Goal: Information Seeking & Learning: Learn about a topic

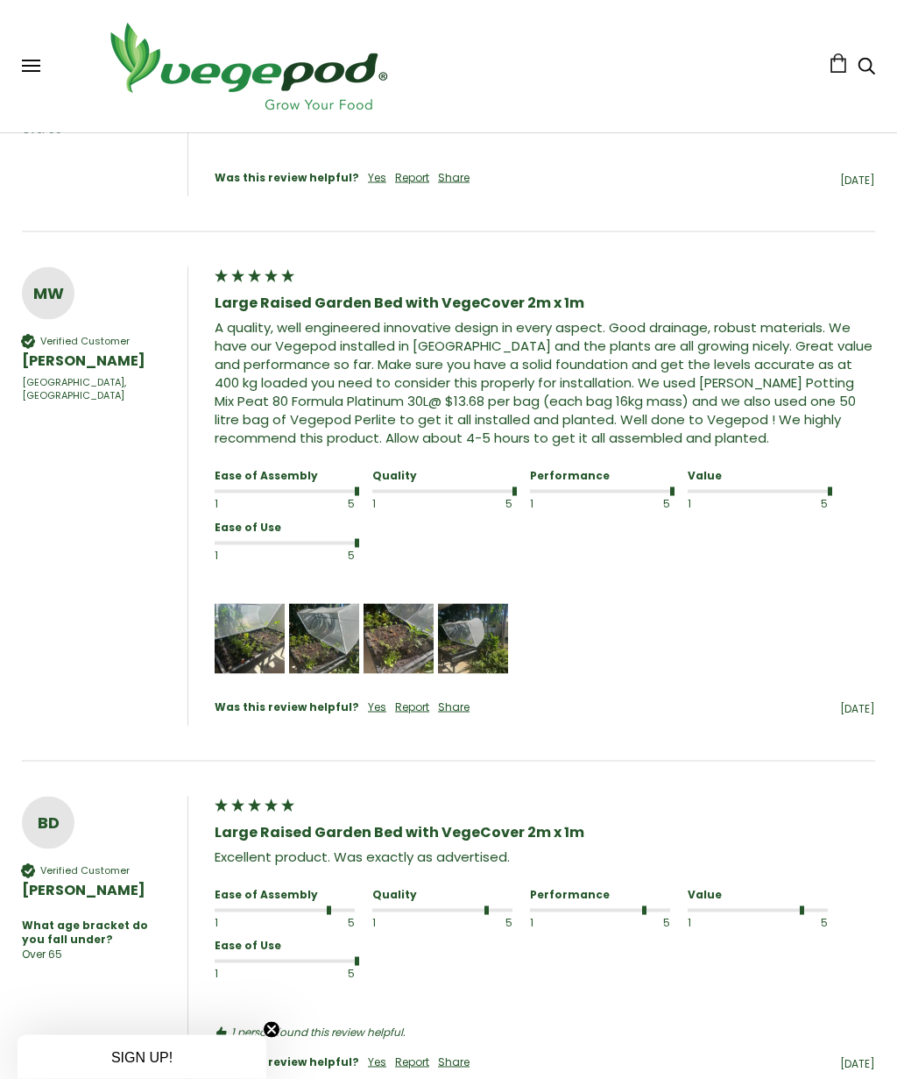
scroll to position [1744, 0]
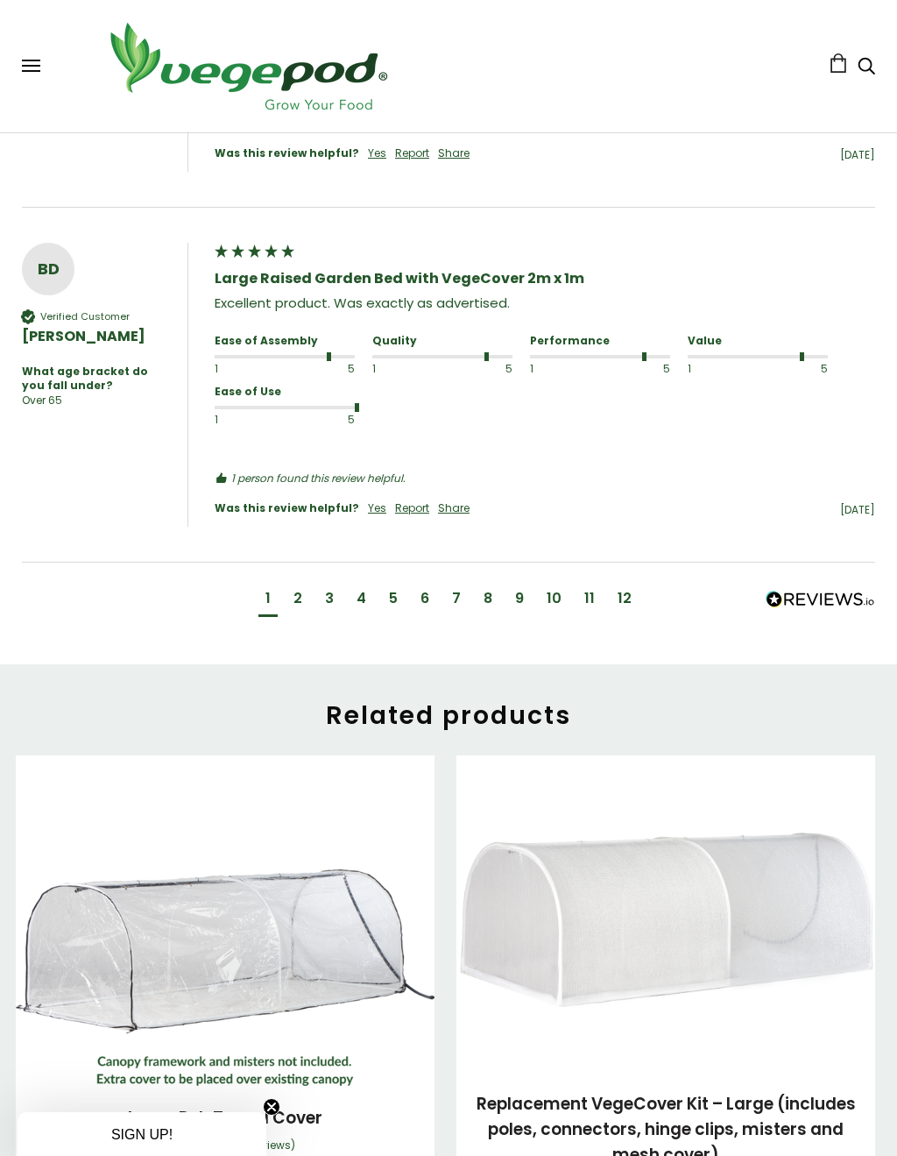
click at [611, 587] on div "12" at bounding box center [625, 600] width 28 height 32
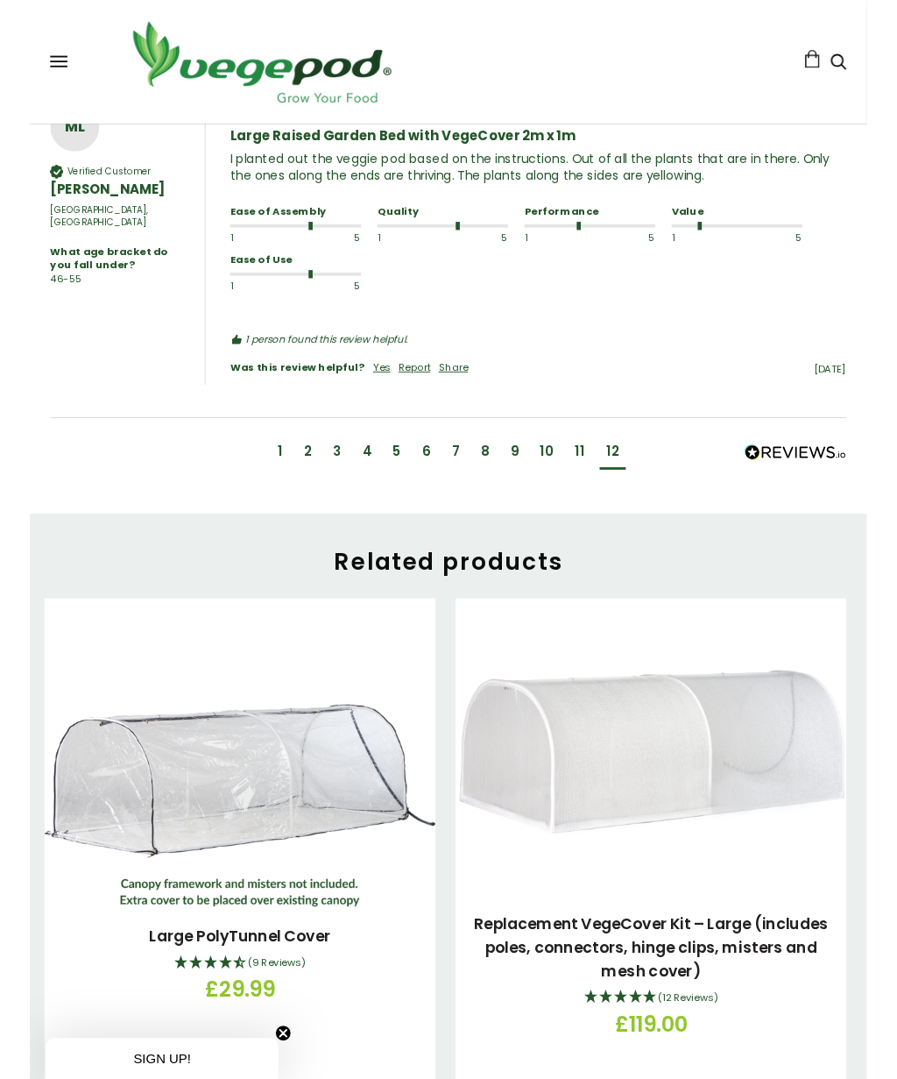
scroll to position [2020, 0]
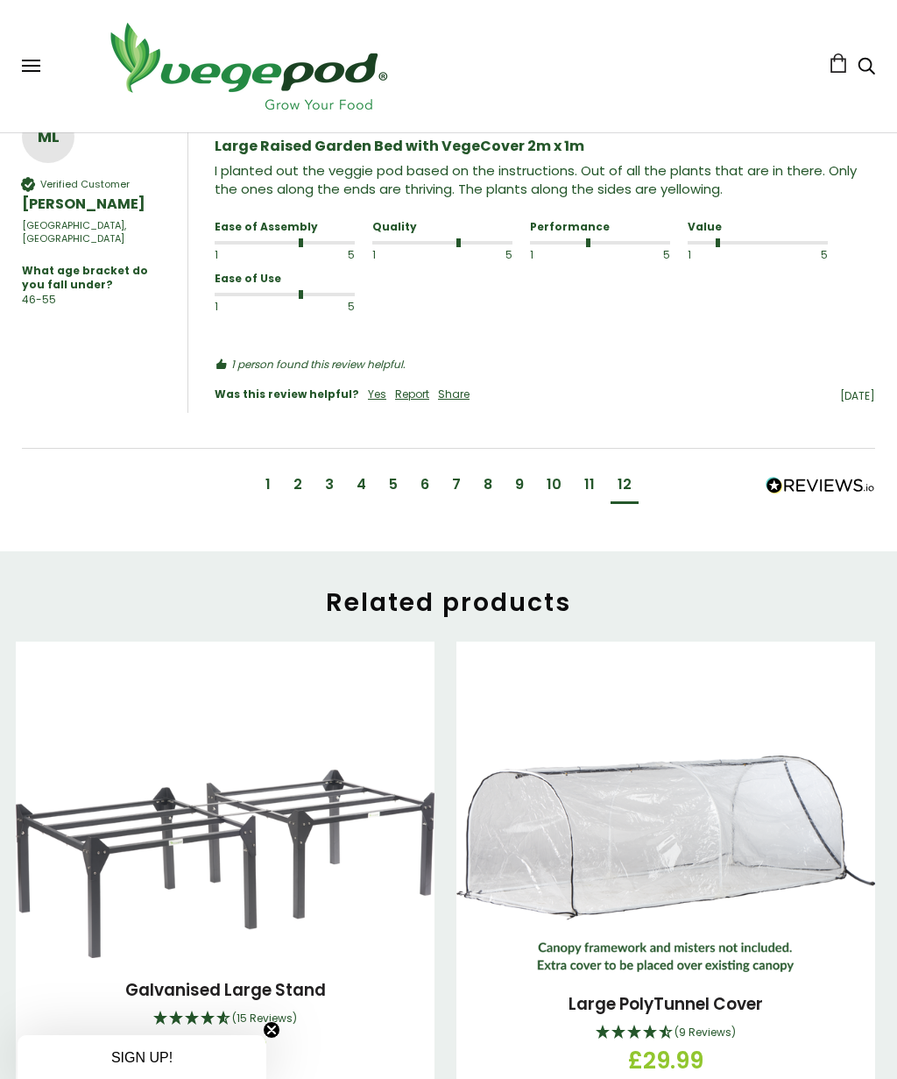
click at [591, 475] on div "11" at bounding box center [589, 484] width 11 height 19
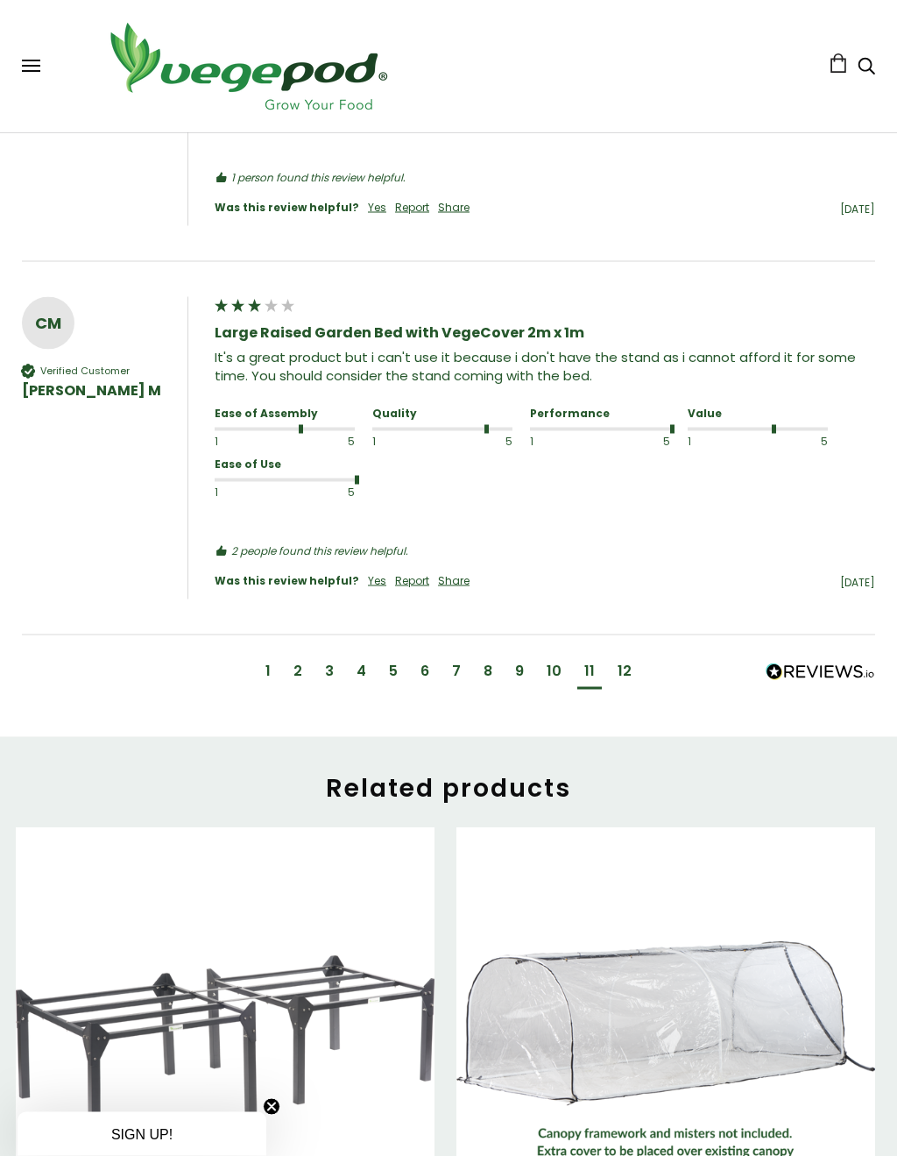
scroll to position [2197, 0]
click at [547, 661] on div "10" at bounding box center [554, 670] width 15 height 19
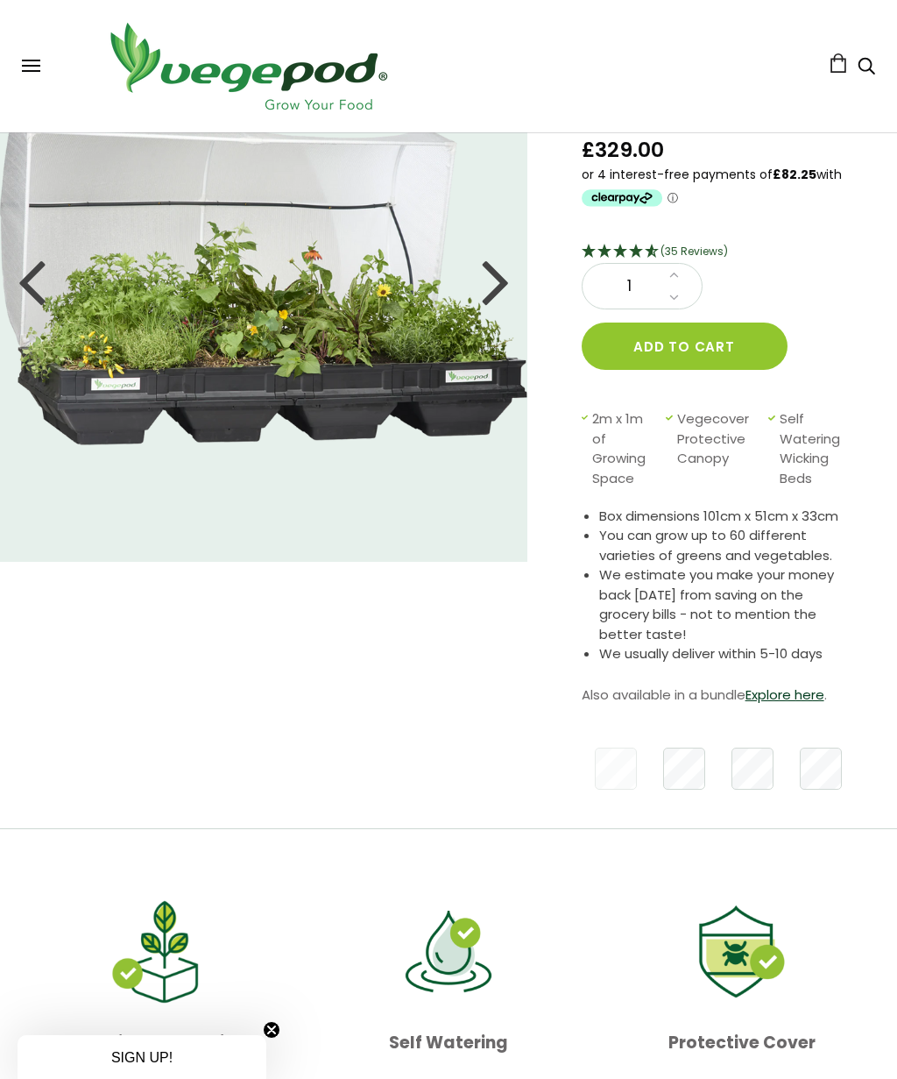
scroll to position [0, 0]
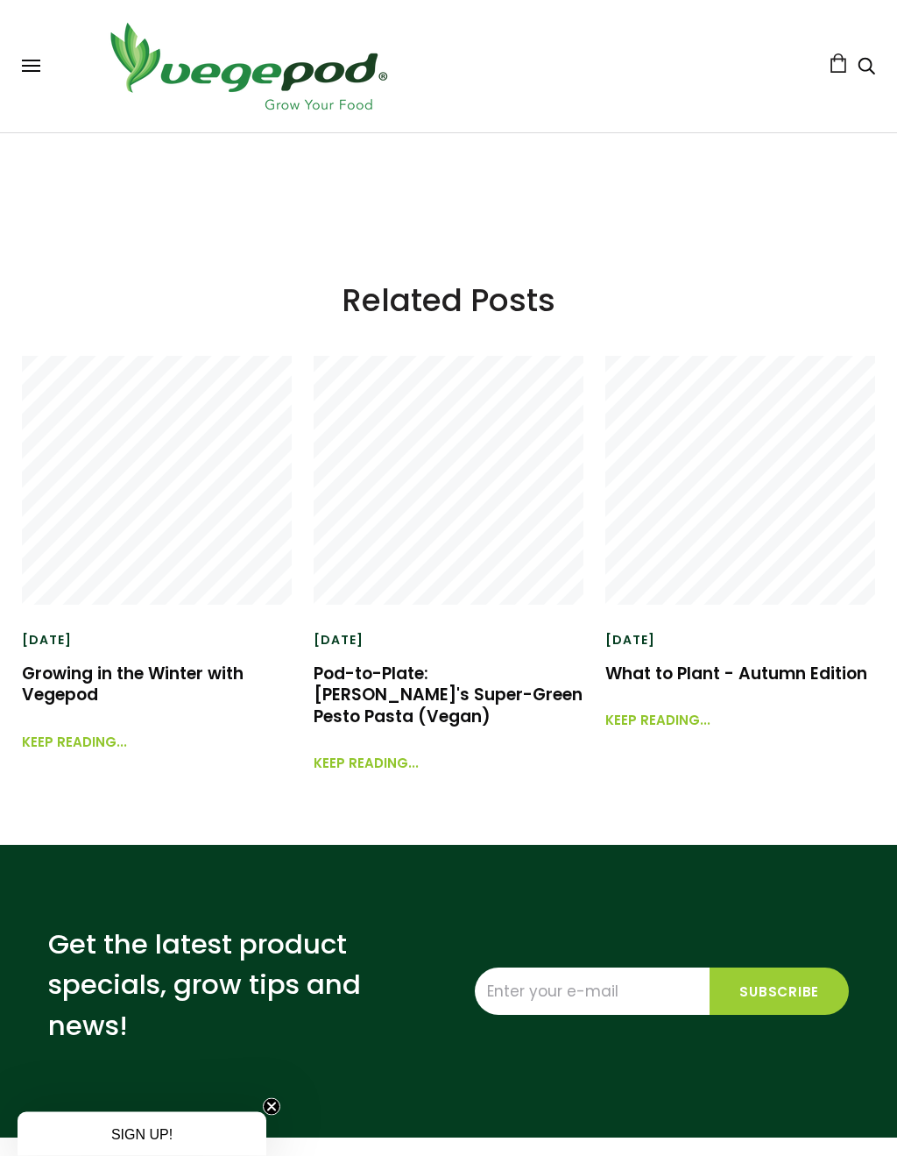
scroll to position [2805, 0]
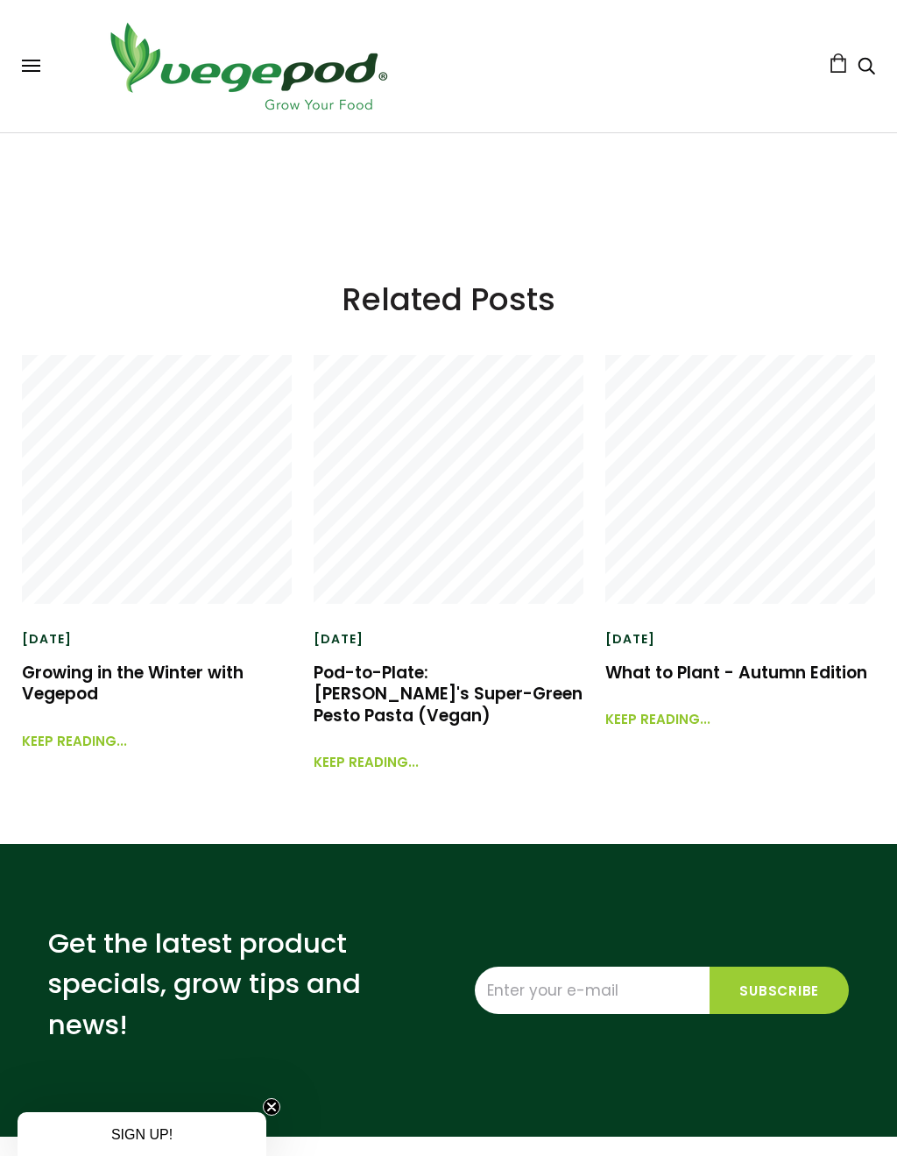
click at [783, 684] on link "What to Plant - Autumn Edition" at bounding box center [736, 673] width 262 height 24
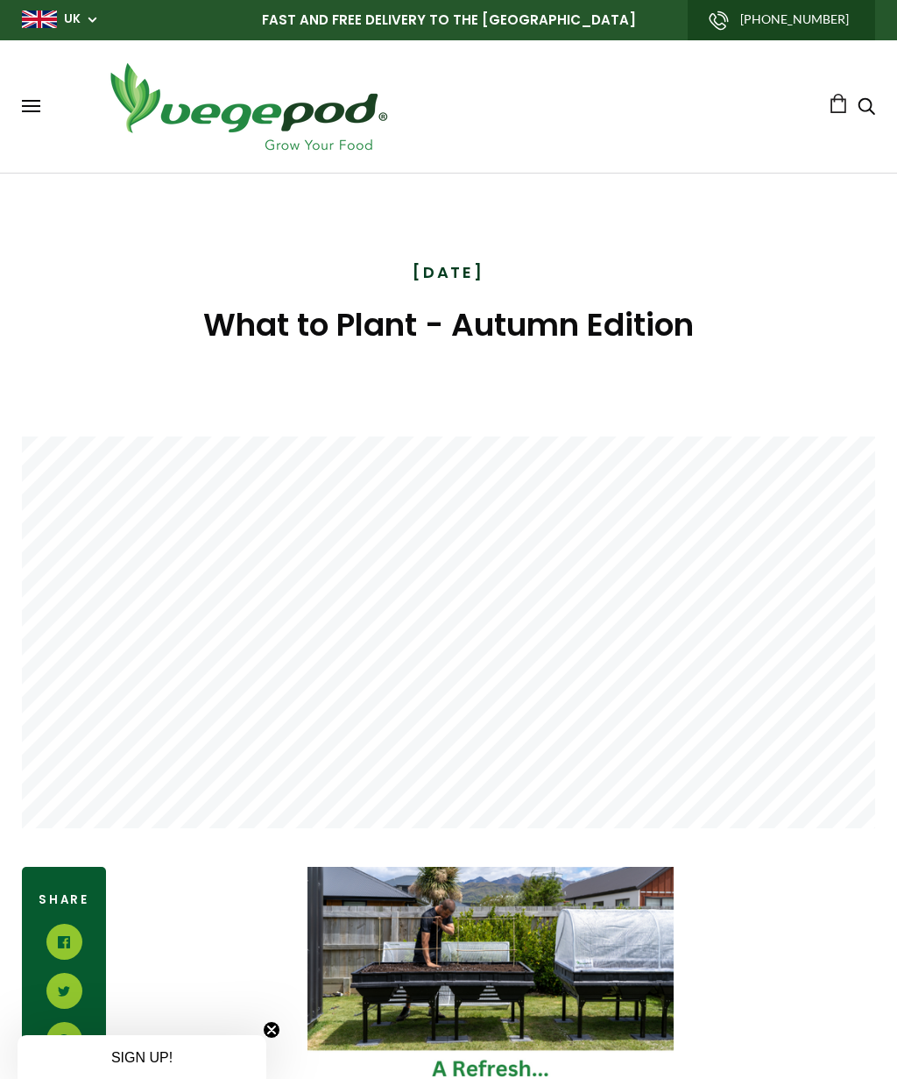
click at [36, 100] on span at bounding box center [31, 101] width 18 height 2
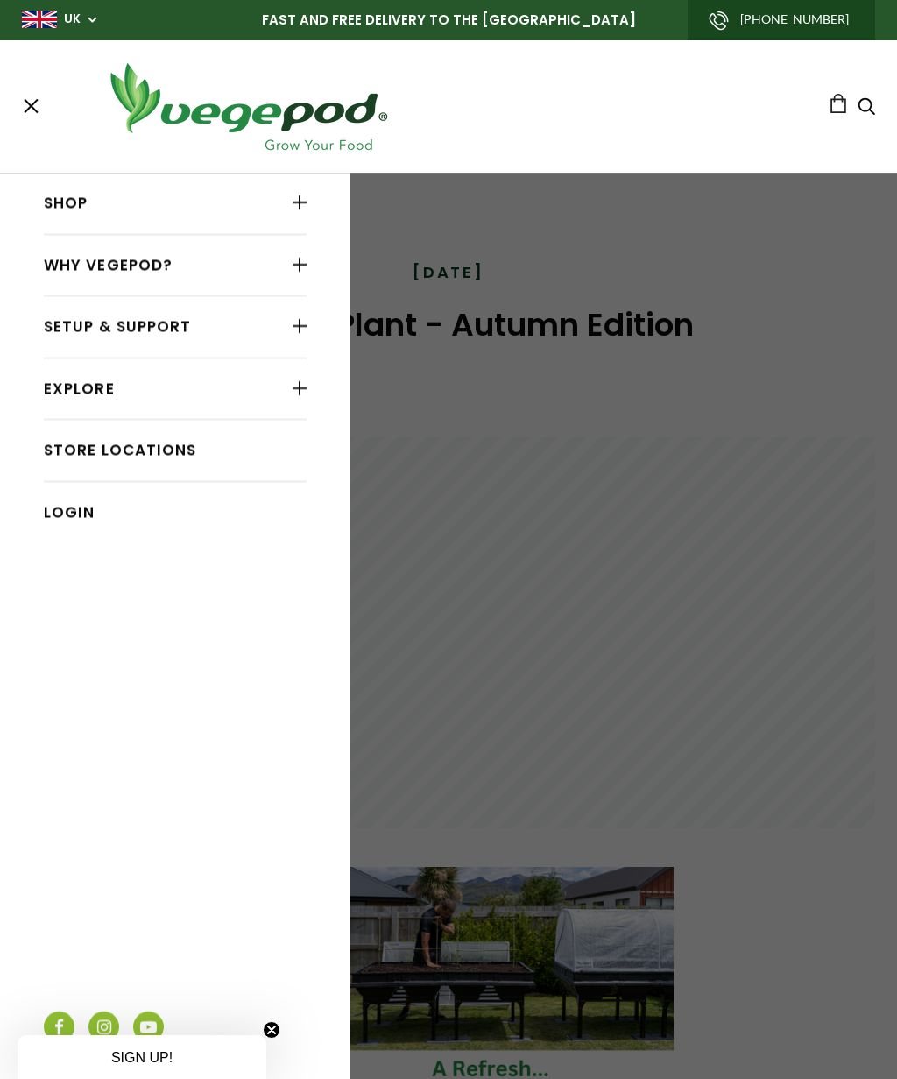
click at [255, 200] on link "Shop" at bounding box center [175, 203] width 263 height 33
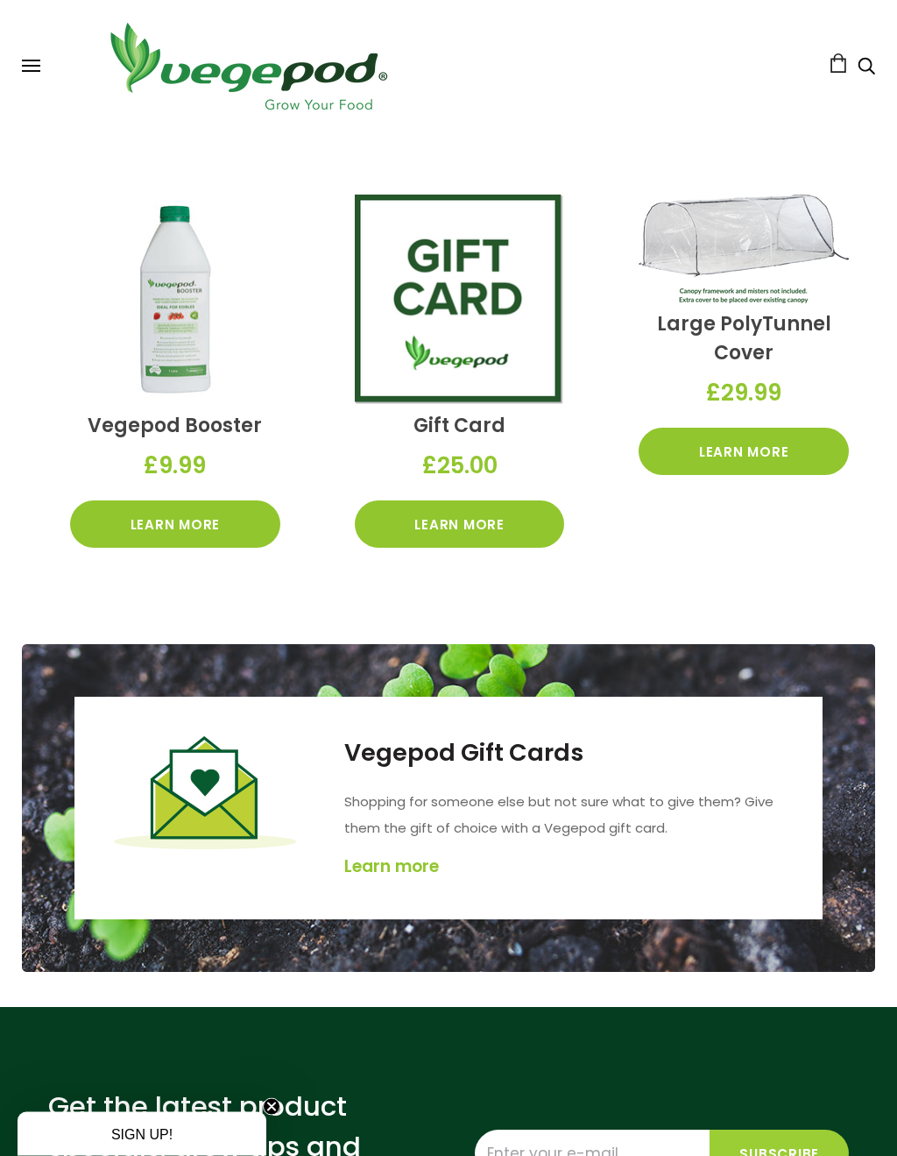
scroll to position [2225, 0]
click at [885, 645] on div "Vegepod Gift Cards Shopping for someone else but not sure what to give them? Gi…" at bounding box center [448, 808] width 897 height 328
click at [894, 797] on div "Vegepod Gift Cards Shopping for someone else but not sure what to give them? Gi…" at bounding box center [448, 808] width 897 height 328
click at [888, 787] on div "Vegepod Gift Cards Shopping for someone else but not sure what to give them? Gi…" at bounding box center [448, 808] width 897 height 328
click at [708, 535] on div "Vegepod Booster £9.99 Learn More Gift Card £25.00 Learn More Large PolyTunnel C…" at bounding box center [448, 371] width 853 height 441
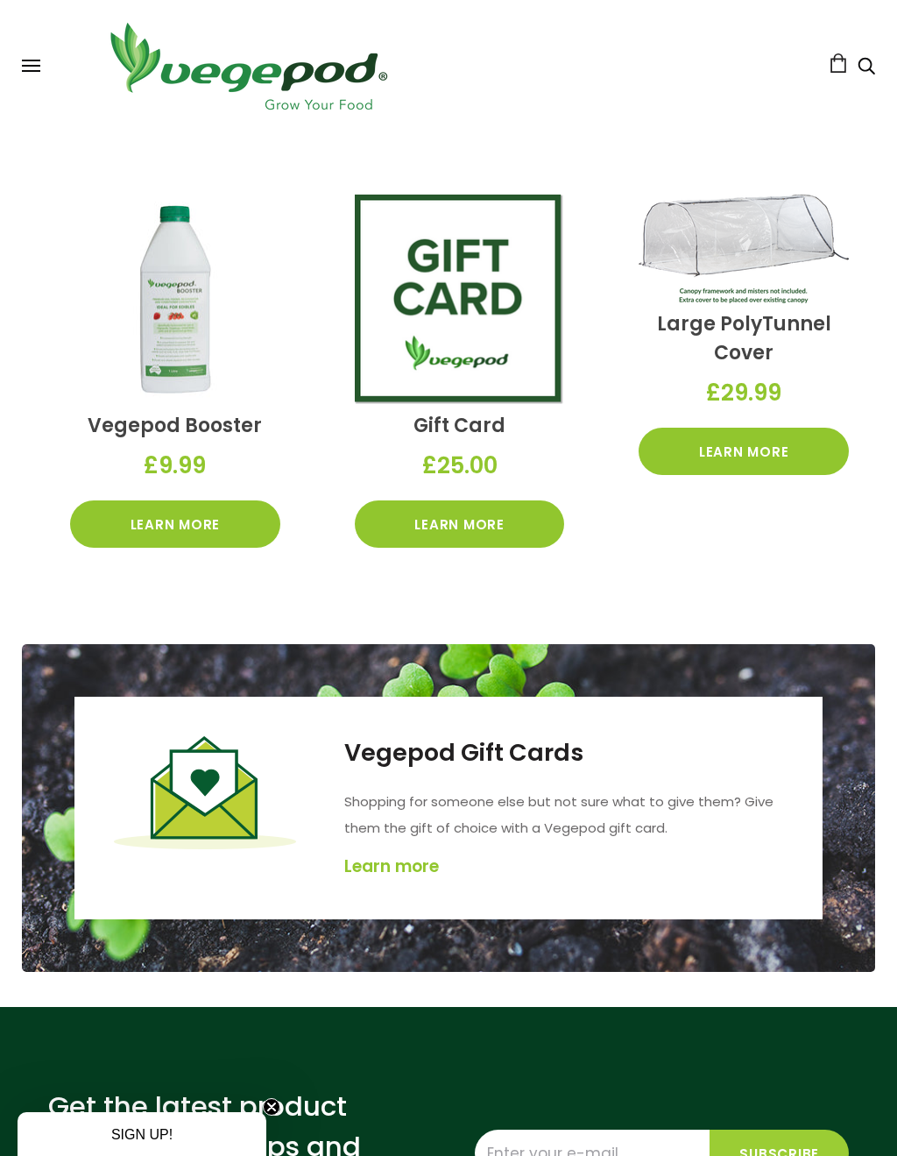
click at [806, 449] on link "Learn More" at bounding box center [744, 451] width 210 height 47
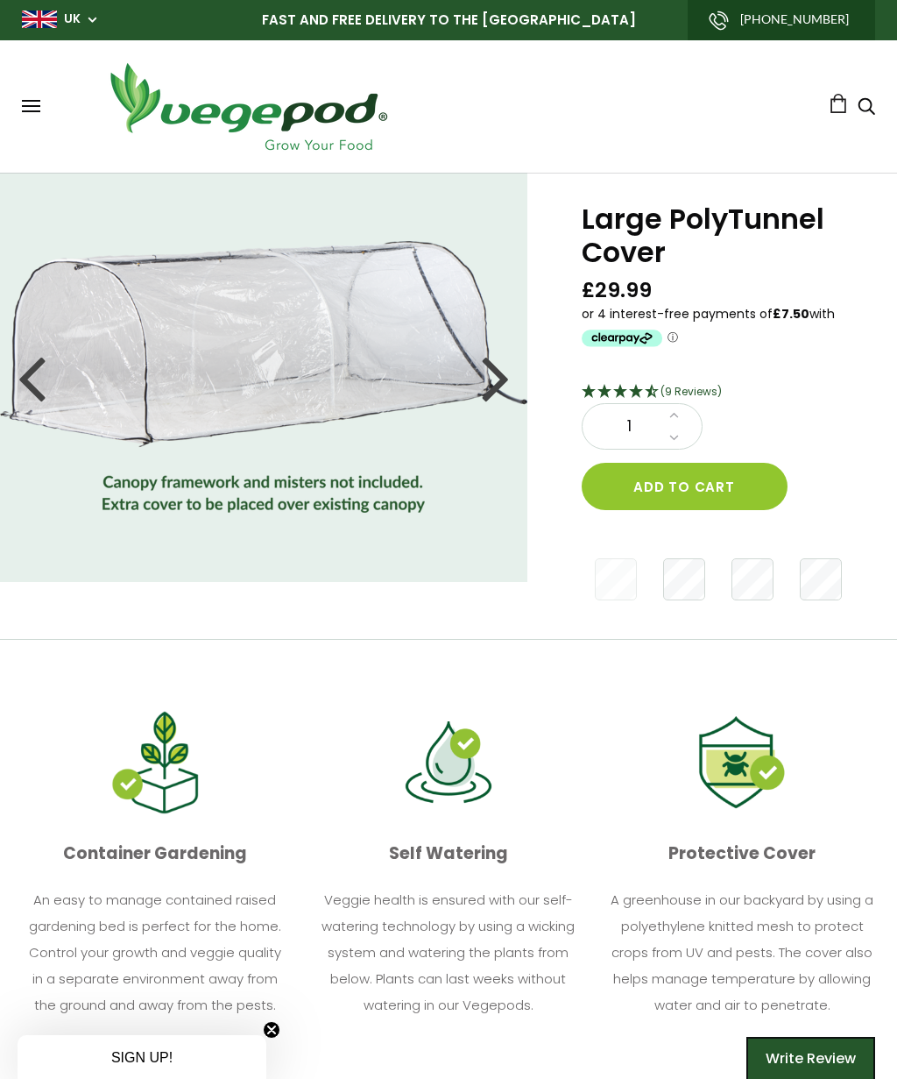
click at [31, 110] on button at bounding box center [31, 106] width 18 height 13
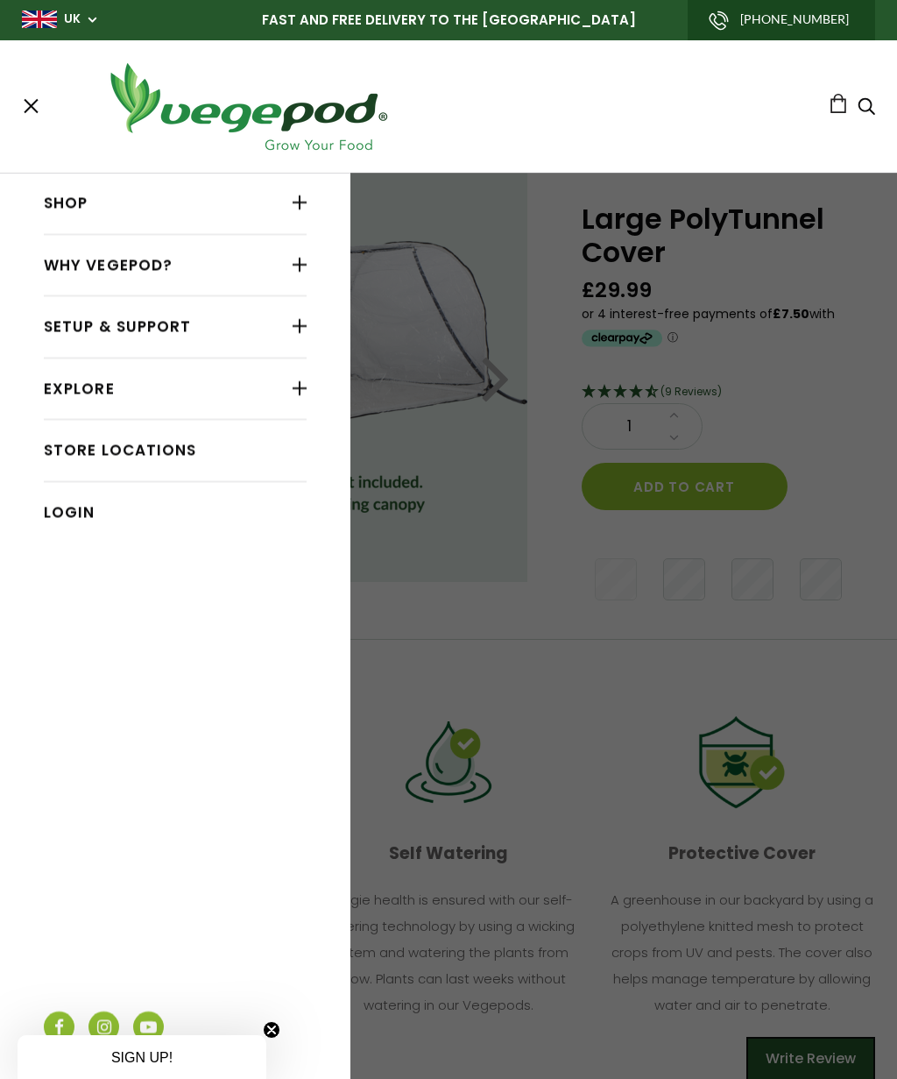
click at [295, 194] on div at bounding box center [300, 202] width 14 height 23
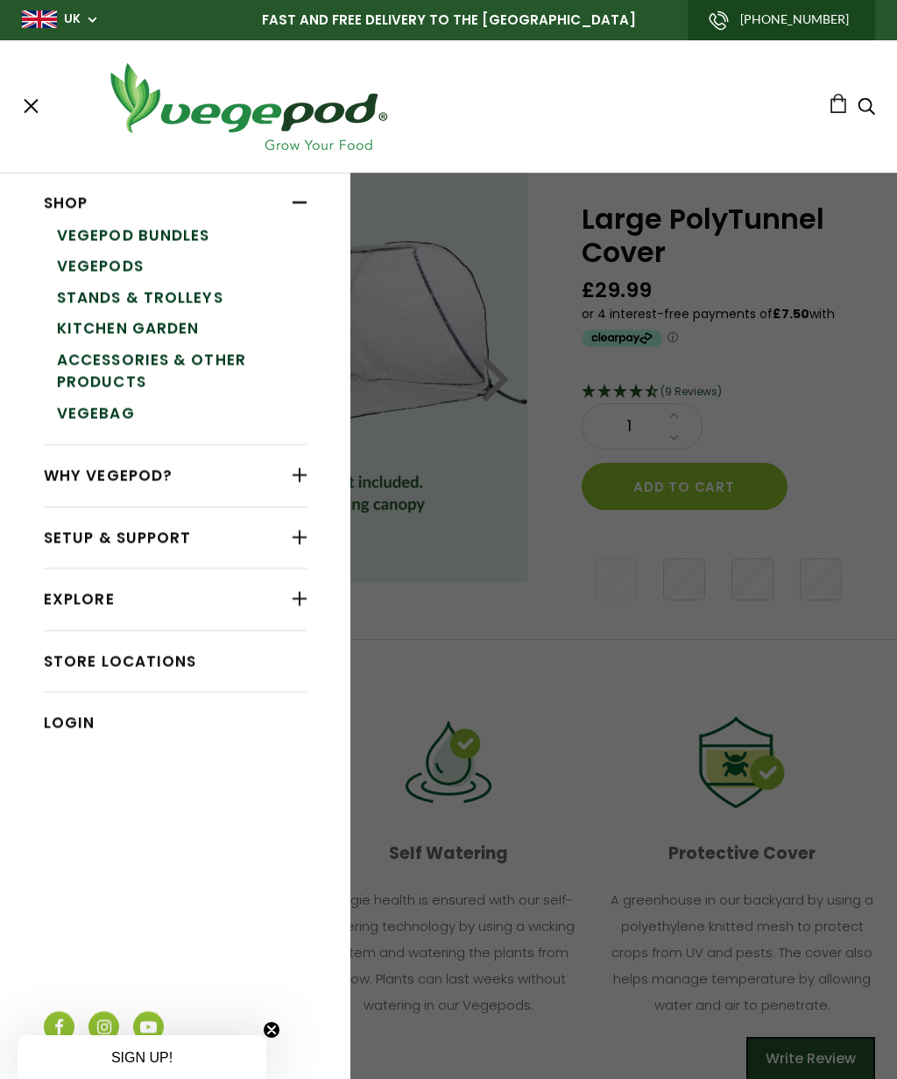
click at [117, 412] on link "VegeBag" at bounding box center [182, 414] width 250 height 32
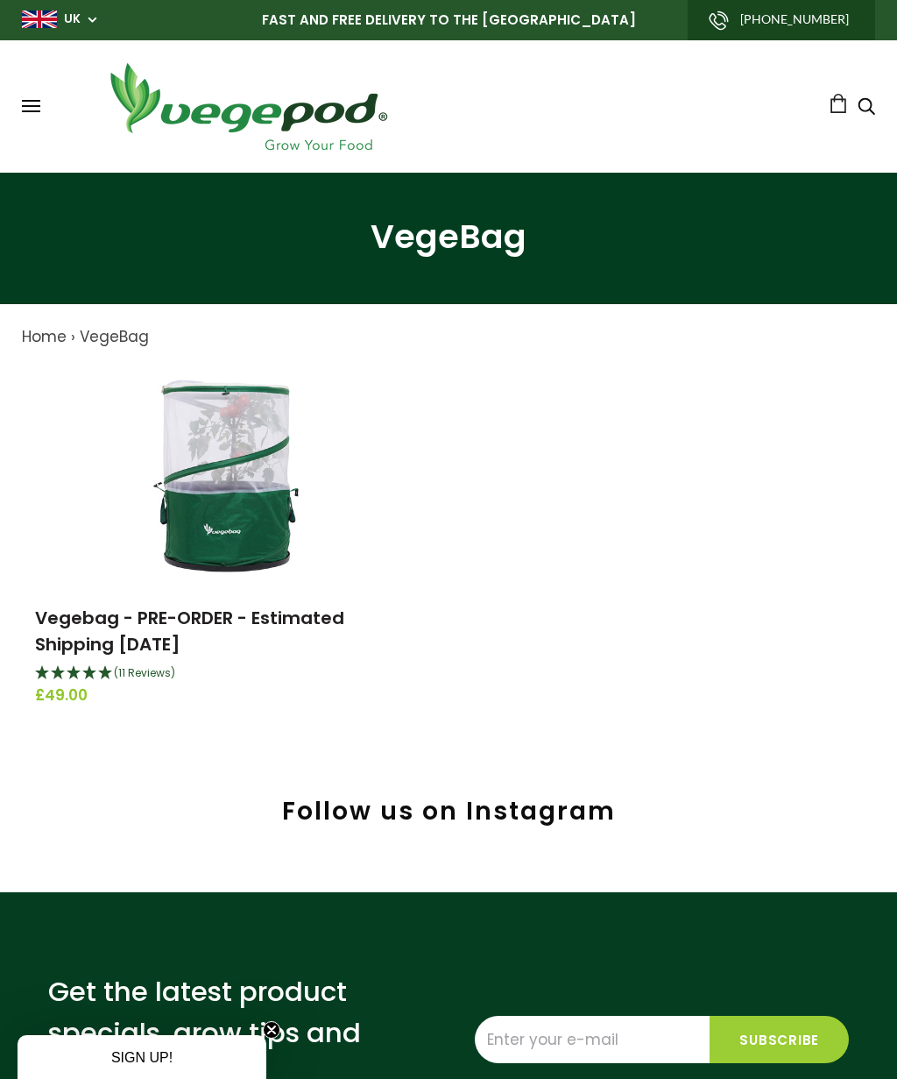
click at [235, 503] on img at bounding box center [228, 475] width 219 height 219
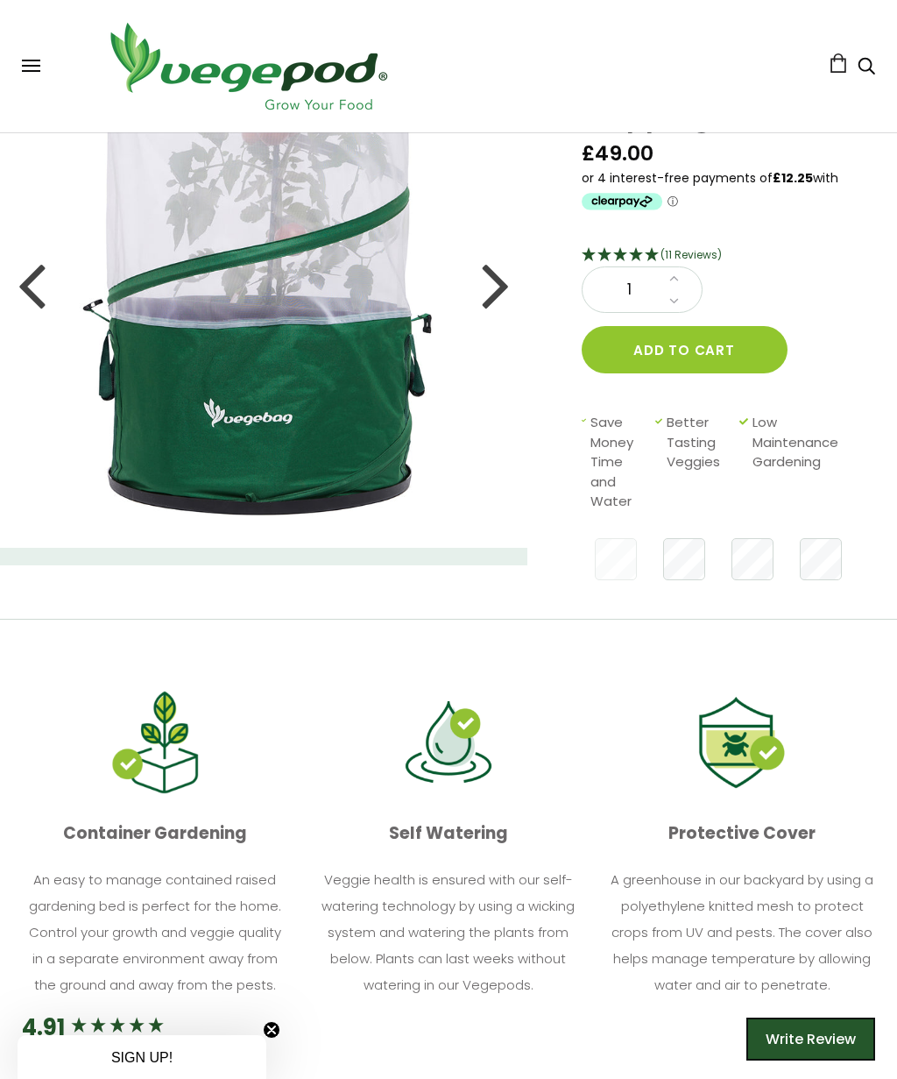
scroll to position [167, 0]
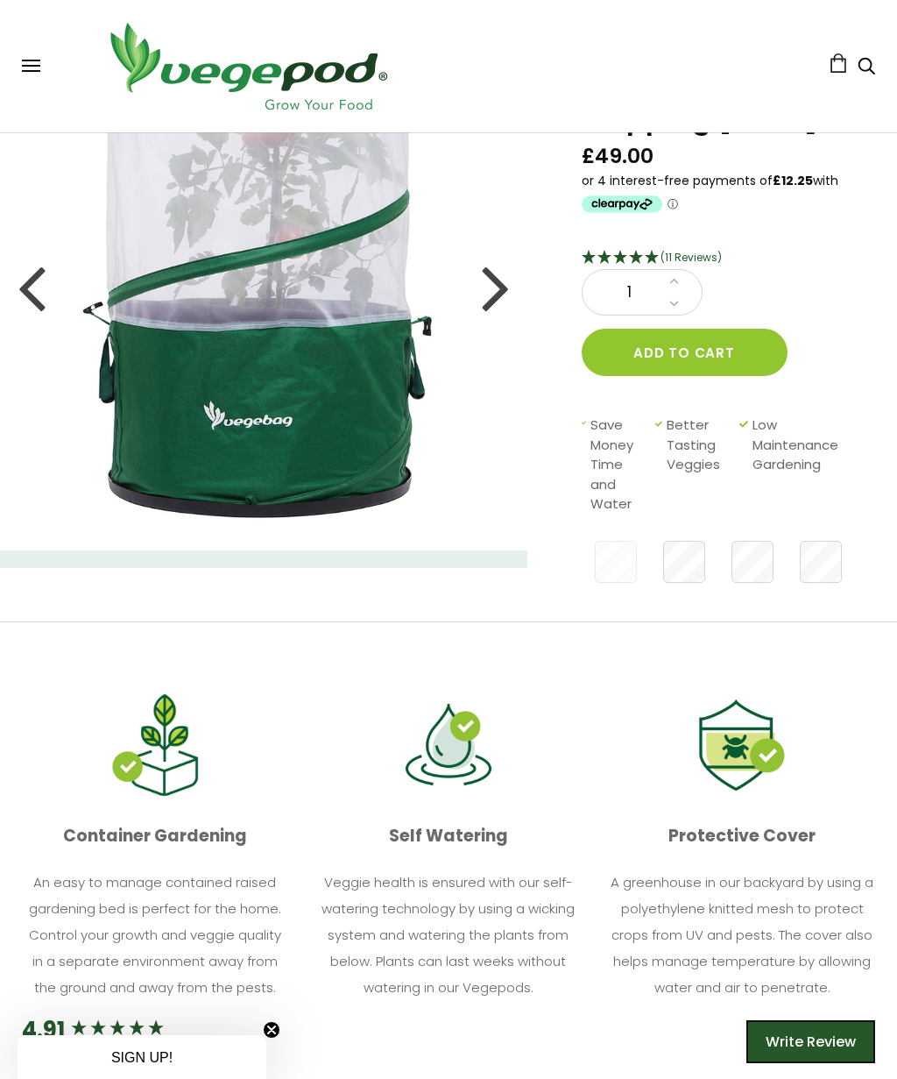
click at [504, 293] on div at bounding box center [496, 286] width 28 height 79
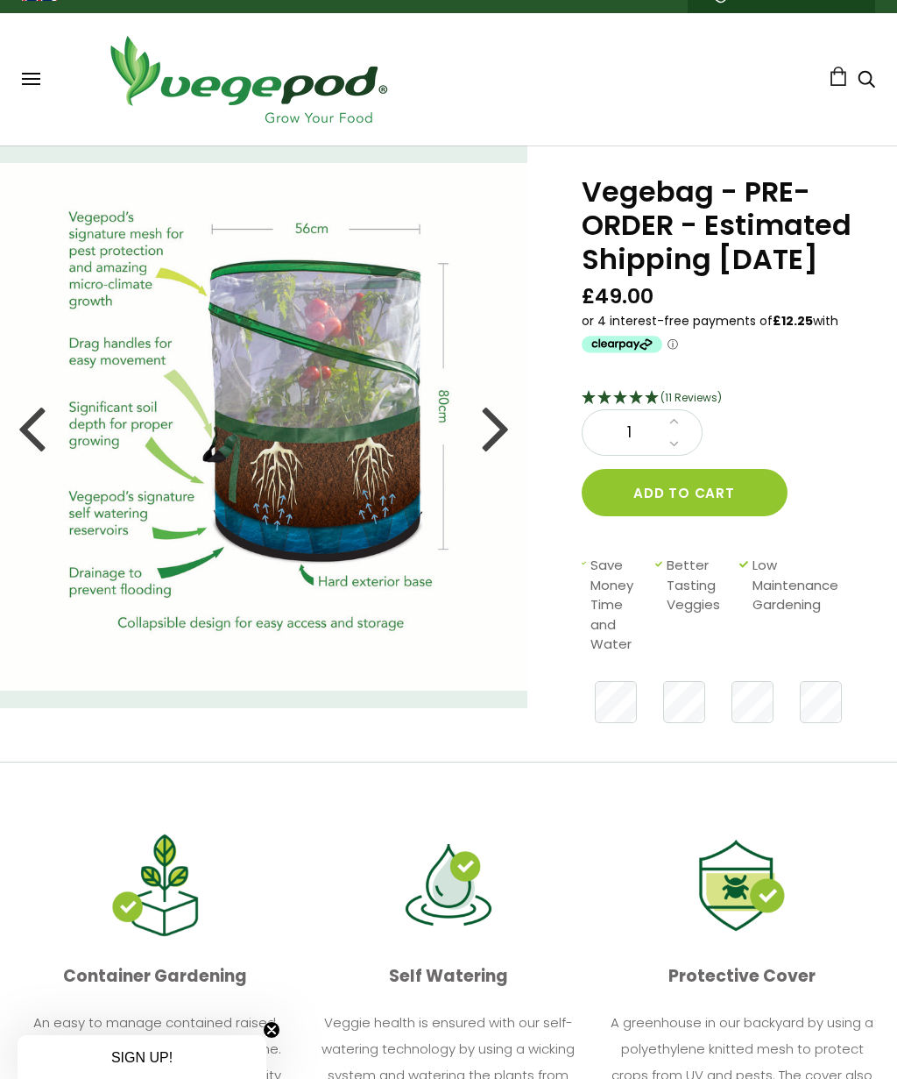
scroll to position [0, 0]
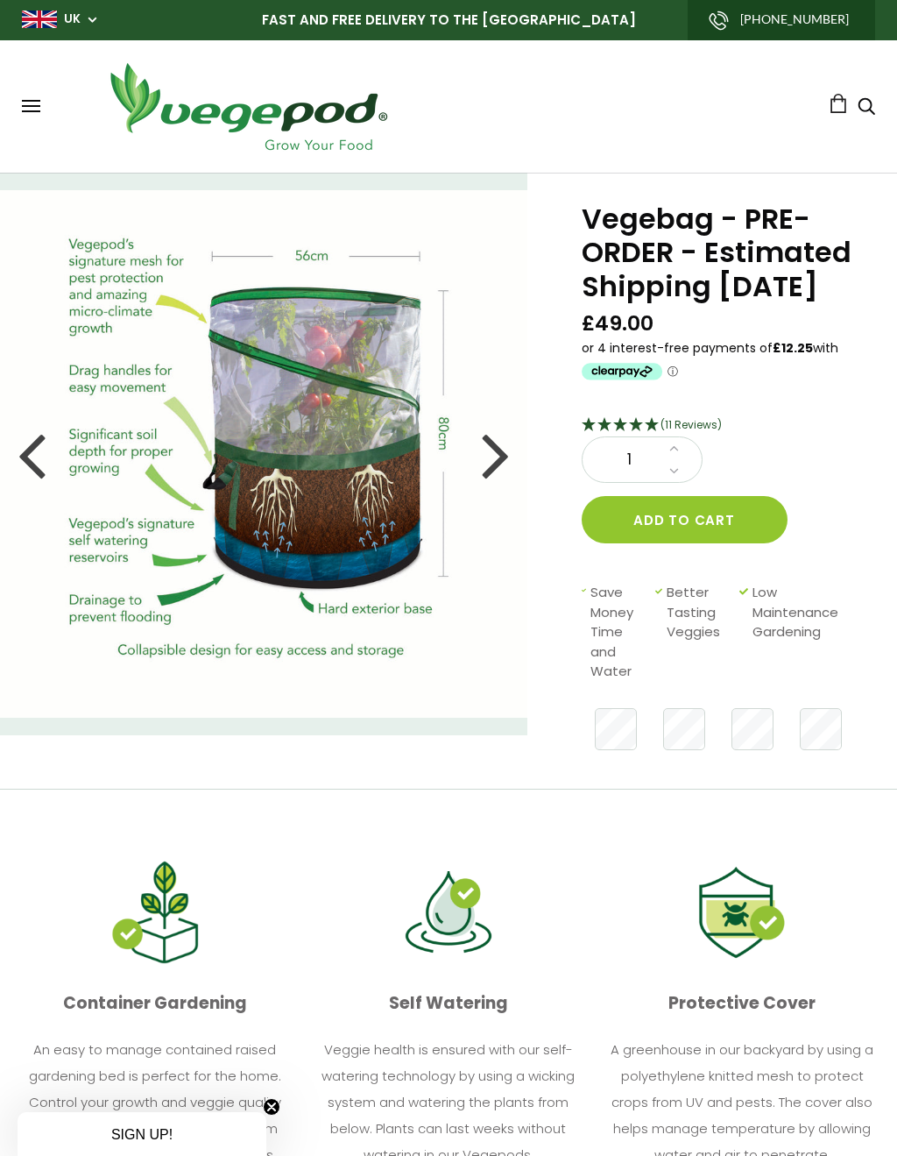
click at [539, 442] on div "Vegebag - PRE-ORDER - Estimated Shipping September 15th £49.00 (11 Reviews) 1 A…" at bounding box center [712, 481] width 370 height 616
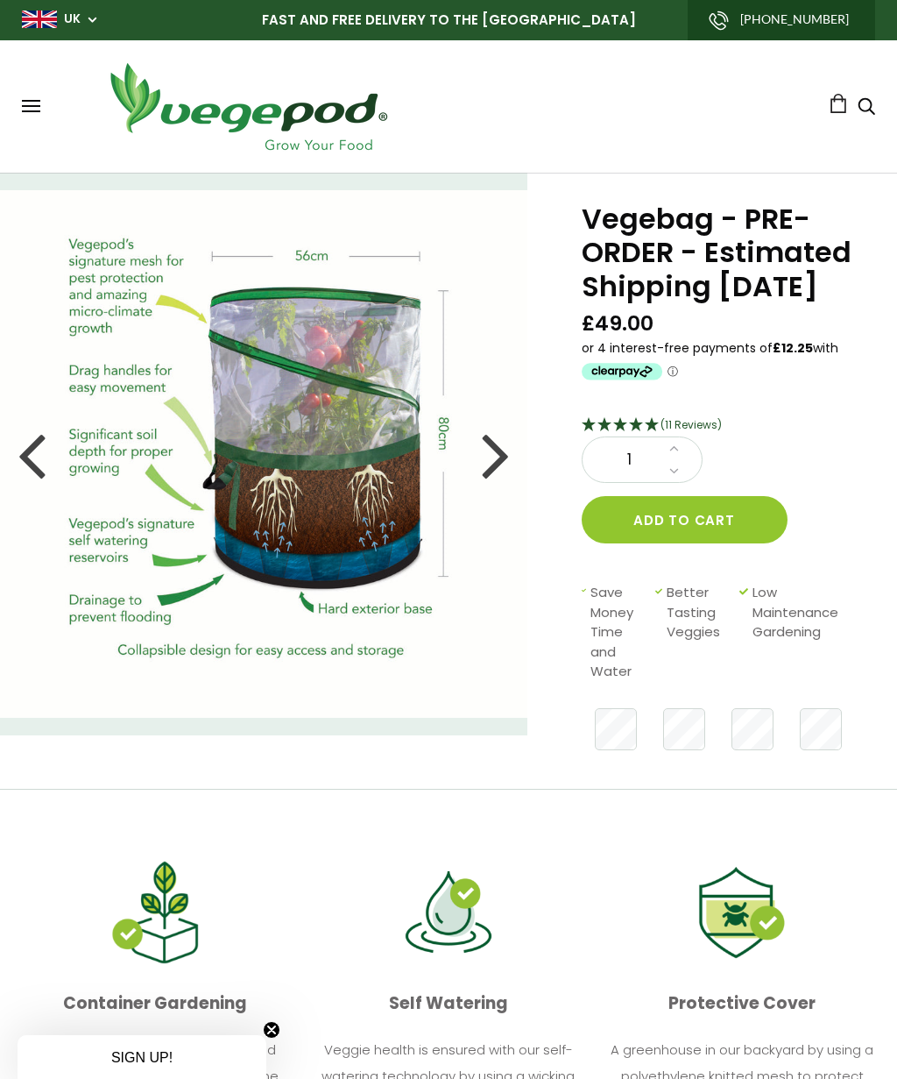
click at [502, 445] on div at bounding box center [496, 453] width 28 height 79
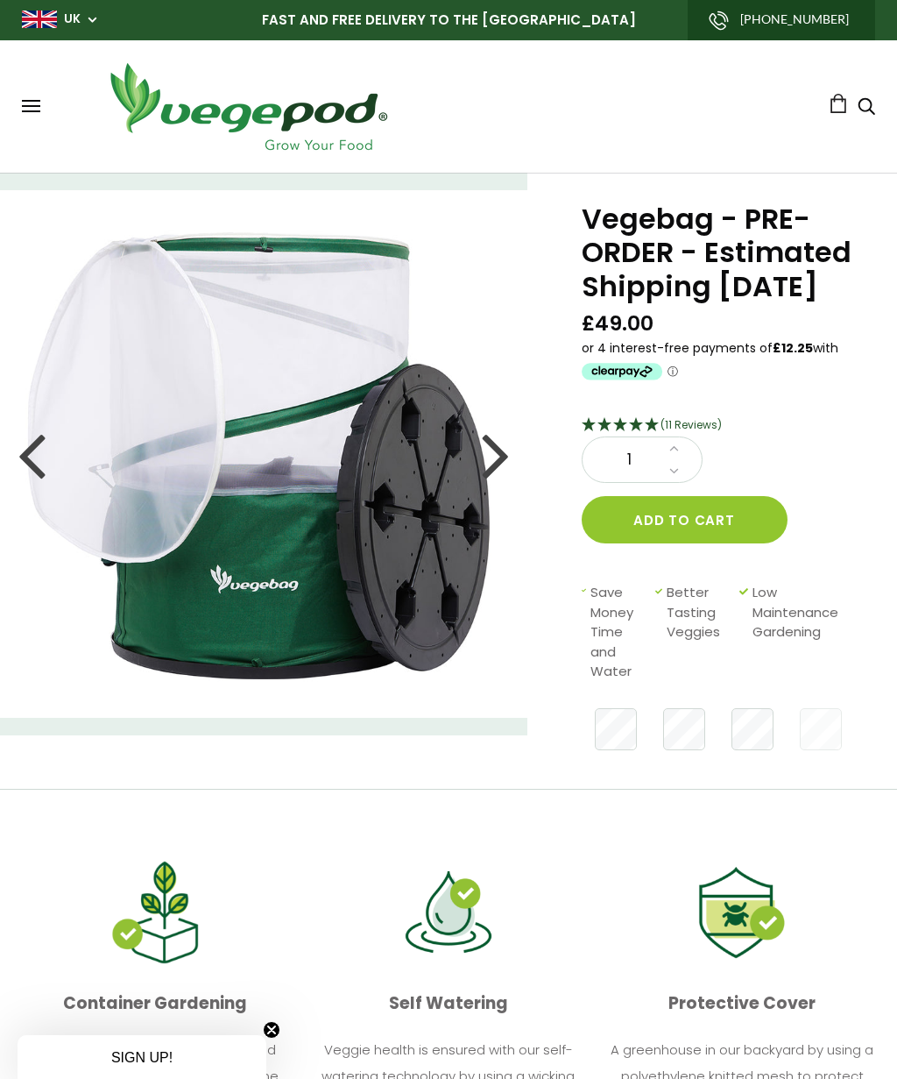
click at [492, 454] on div at bounding box center [496, 453] width 28 height 79
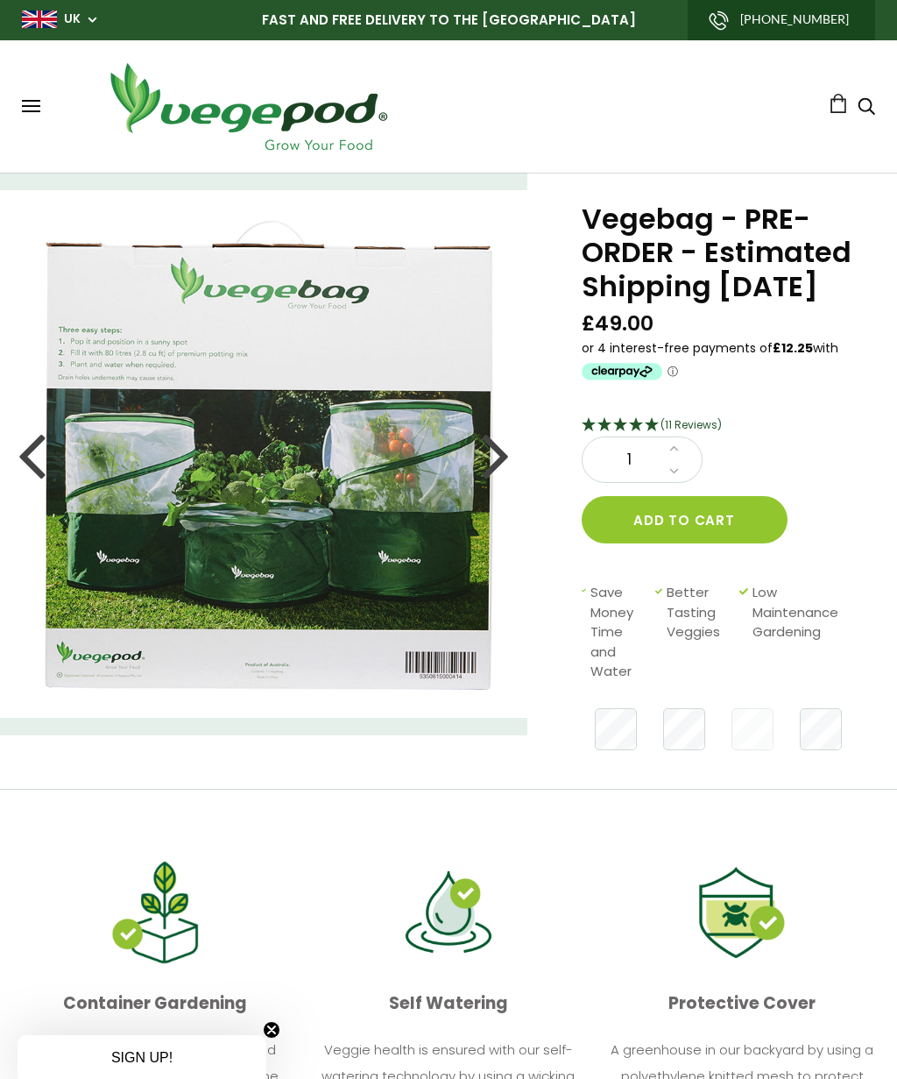
click at [30, 111] on span at bounding box center [31, 111] width 18 height 2
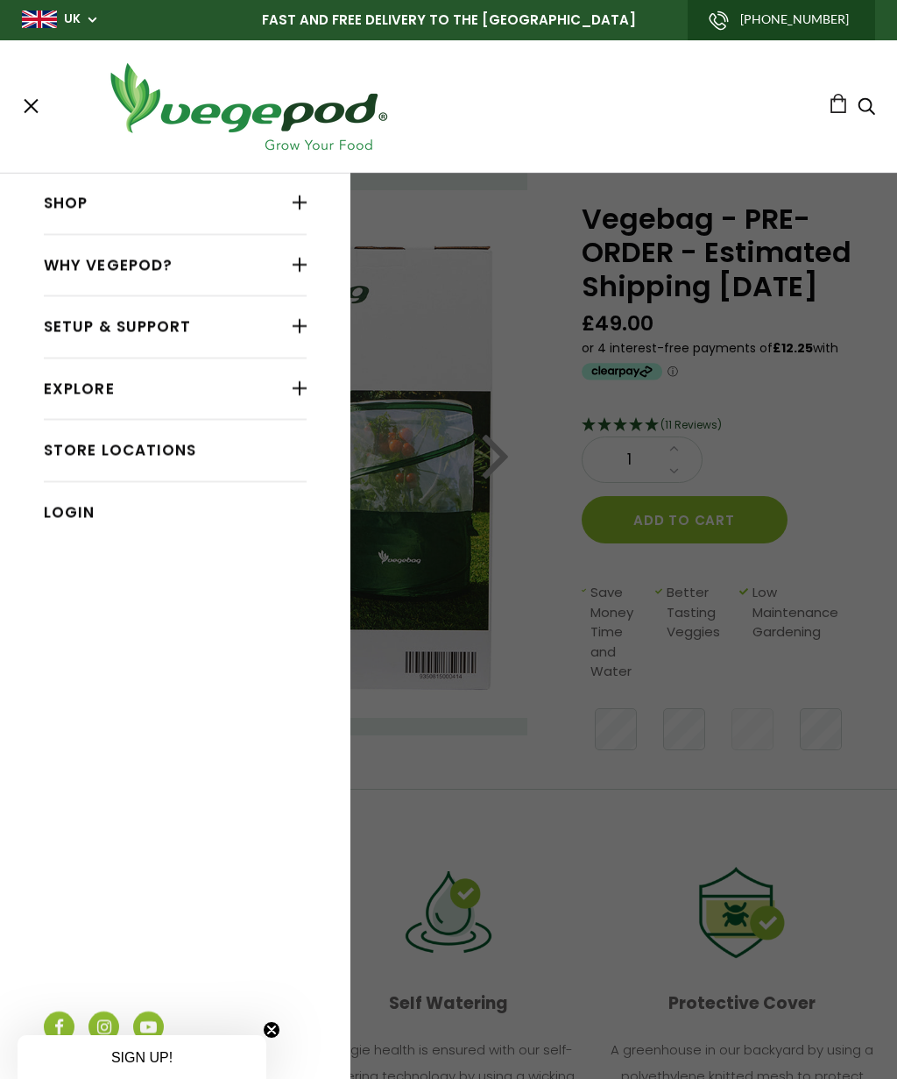
click at [266, 199] on link "Shop" at bounding box center [175, 203] width 263 height 33
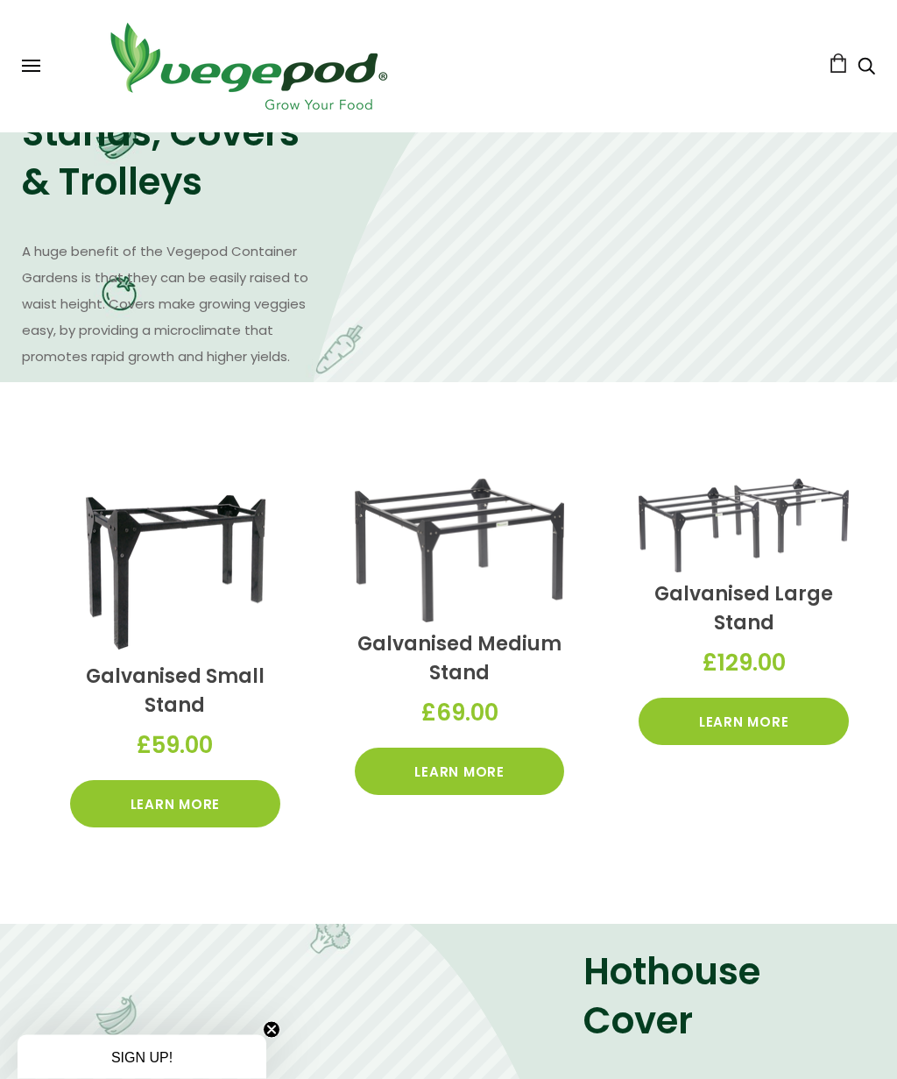
scroll to position [1065, 0]
click at [797, 720] on link "Learn More" at bounding box center [744, 720] width 210 height 47
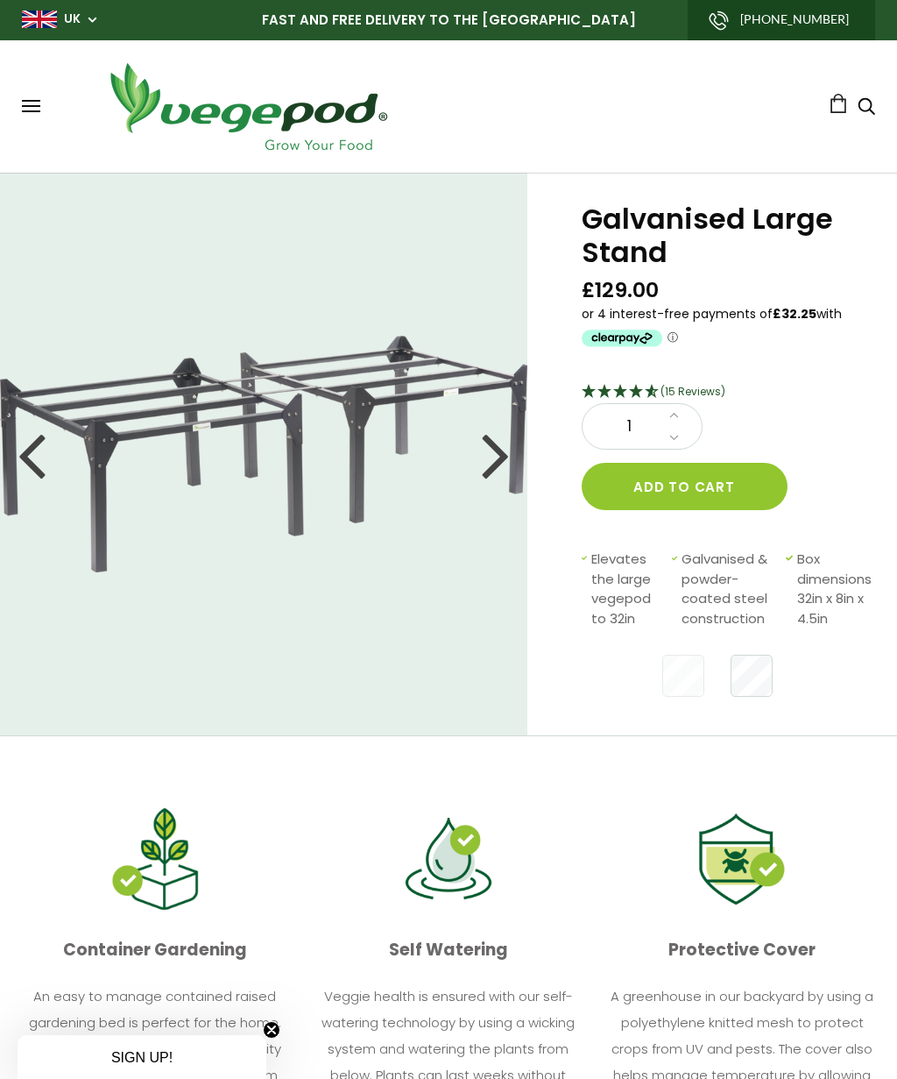
click at [489, 414] on div at bounding box center [496, 453] width 28 height 79
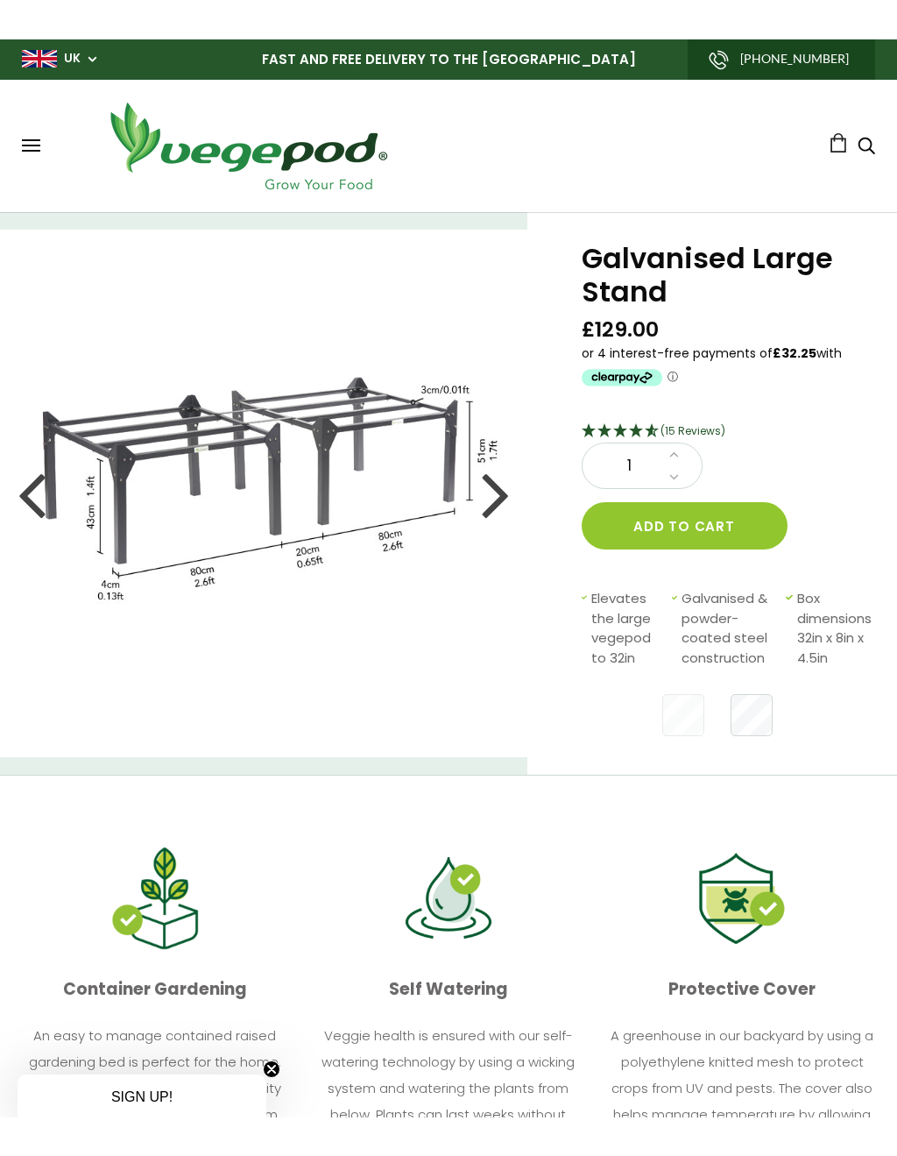
scroll to position [1, 0]
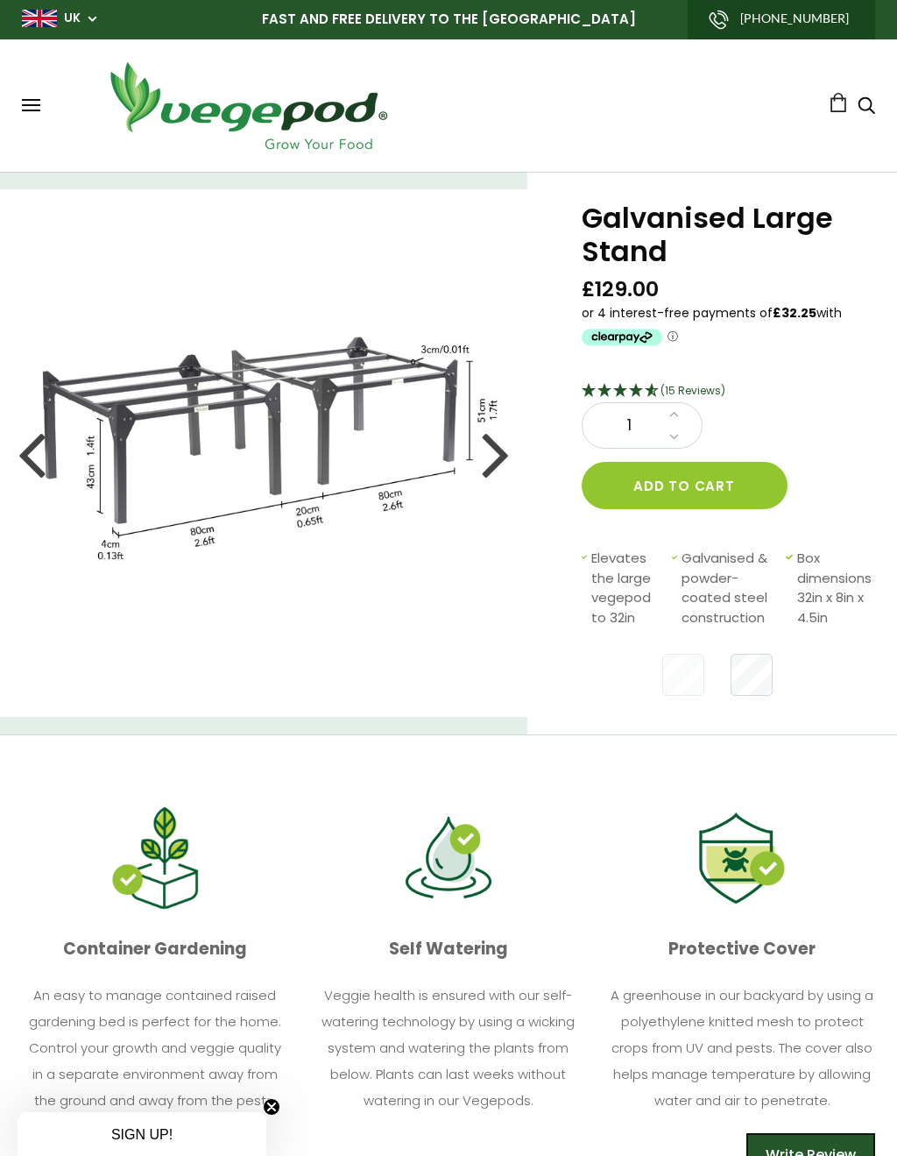
click at [499, 414] on div at bounding box center [496, 453] width 28 height 79
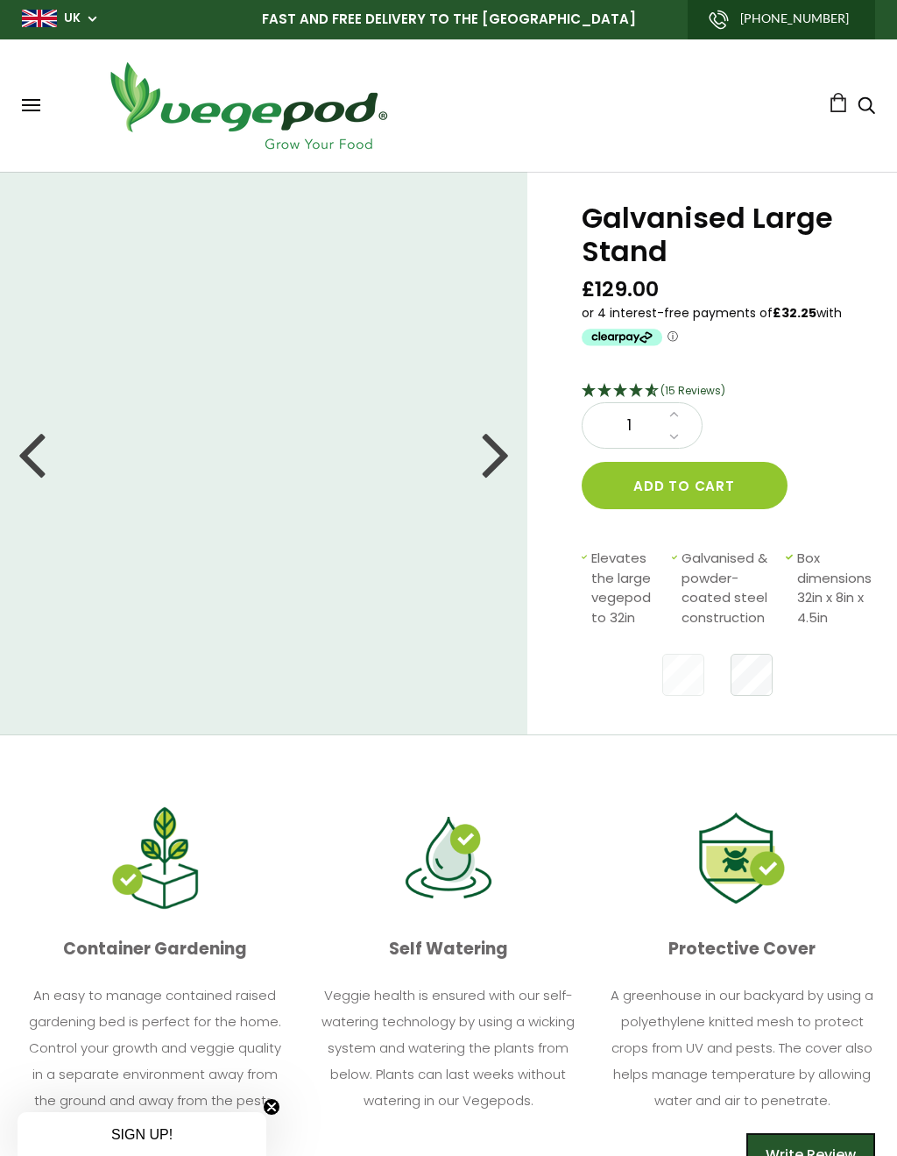
click at [509, 414] on div at bounding box center [496, 453] width 28 height 79
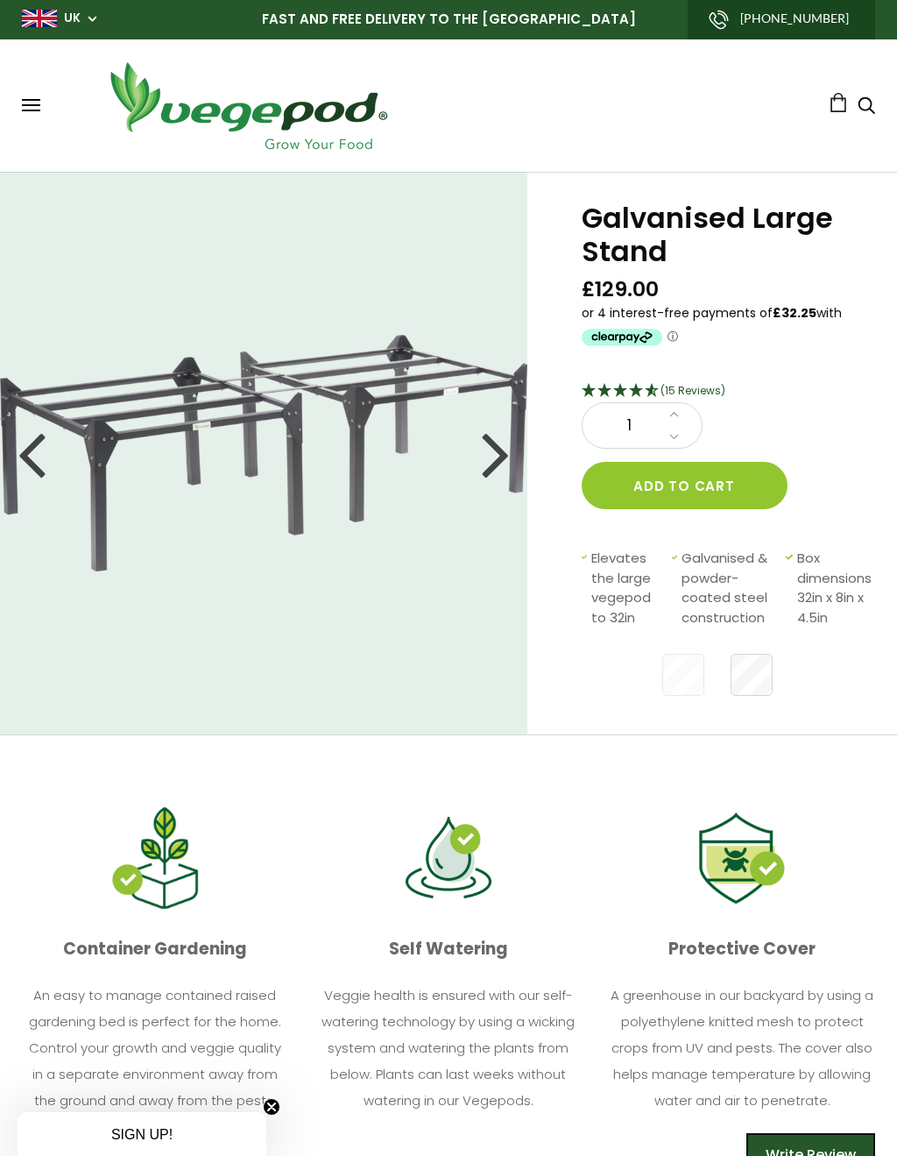
click at [555, 388] on div "Galvanised Large Stand £129.00 (15 Reviews) 1 Add to cart Elevates the large ve…" at bounding box center [712, 453] width 370 height 563
click at [499, 414] on div at bounding box center [496, 453] width 28 height 79
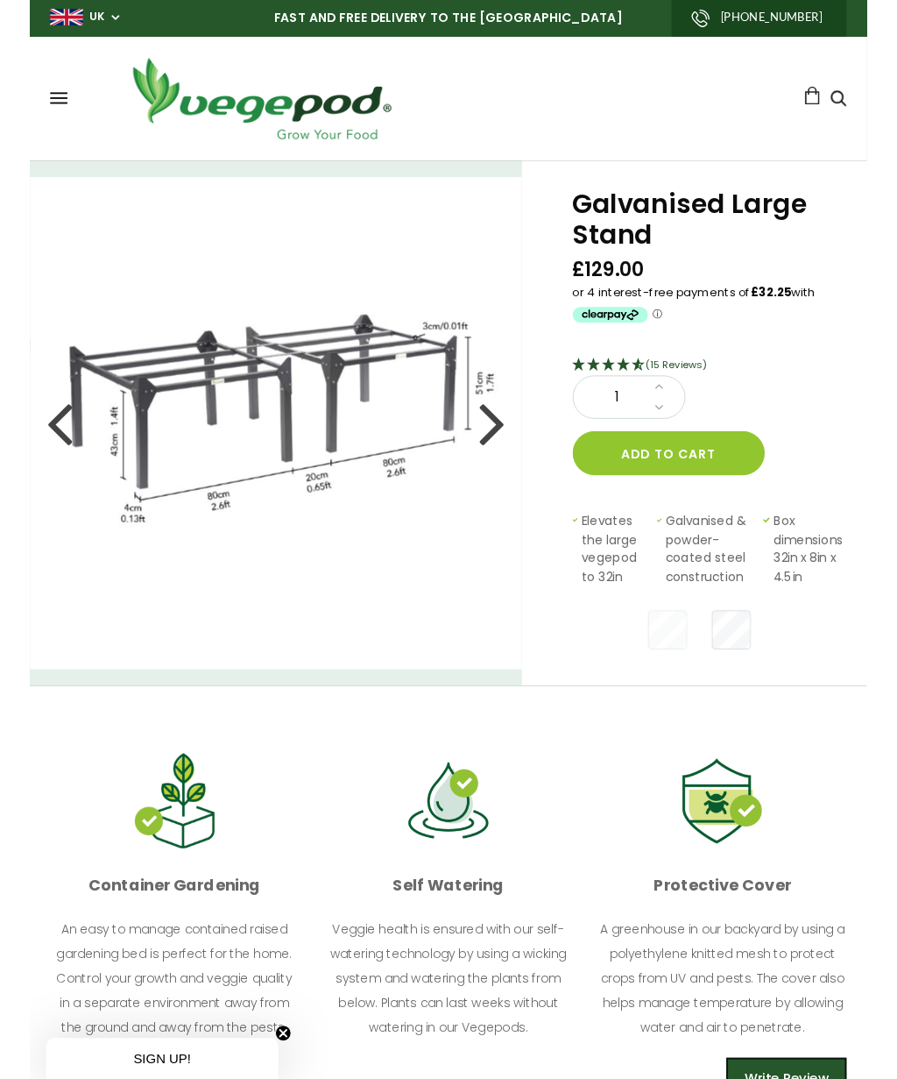
scroll to position [0, 0]
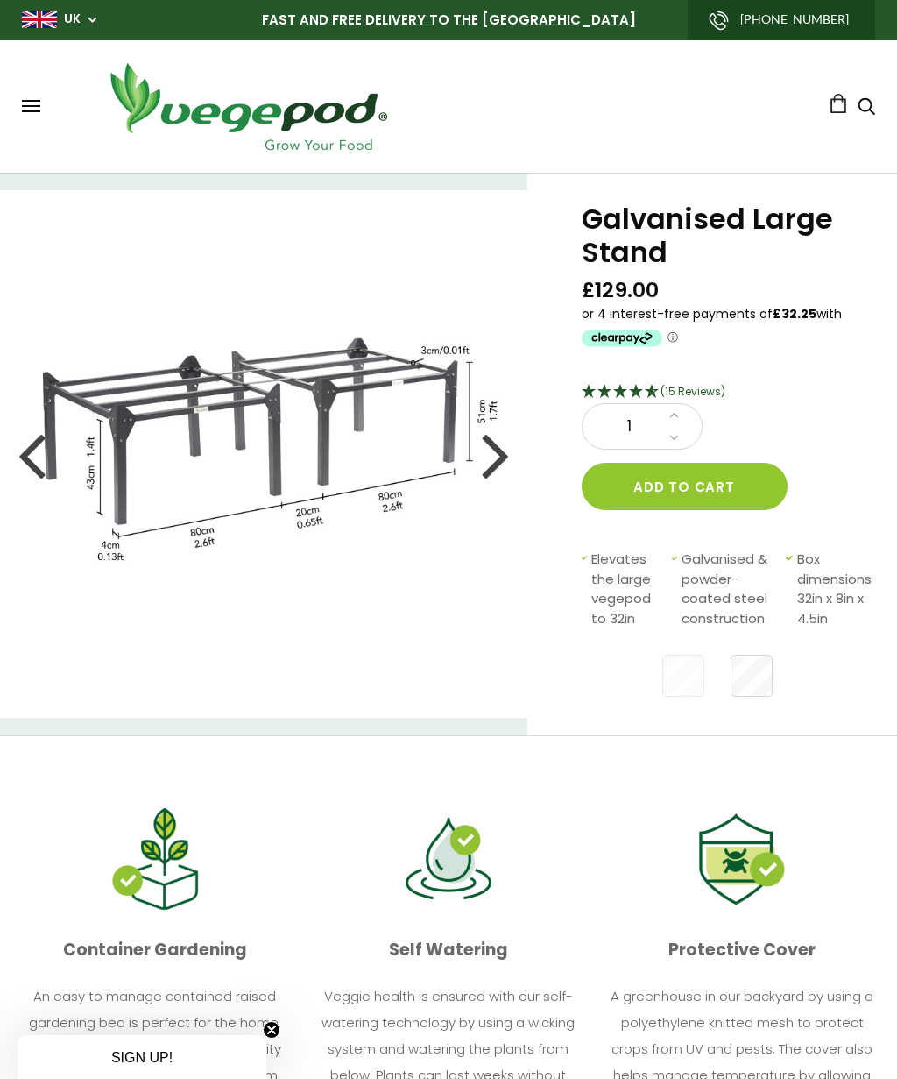
click at [394, 422] on img at bounding box center [263, 453] width 527 height 527
